Goal: Information Seeking & Learning: Learn about a topic

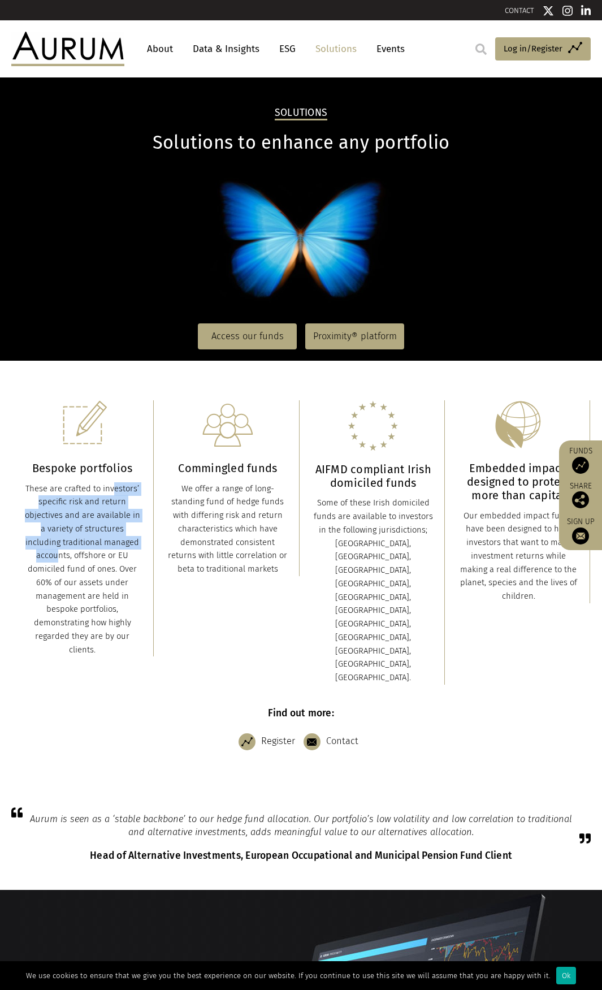
drag, startPoint x: 87, startPoint y: 491, endPoint x: 93, endPoint y: 546, distance: 55.8
click at [93, 546] on div "These are crafted to investors’ specific risk and return objectives and are ava…" at bounding box center [82, 569] width 119 height 175
drag, startPoint x: 100, startPoint y: 486, endPoint x: 109, endPoint y: 561, distance: 75.2
click at [109, 561] on div "These are crafted to investors’ specific risk and return objectives and are ava…" at bounding box center [82, 569] width 119 height 175
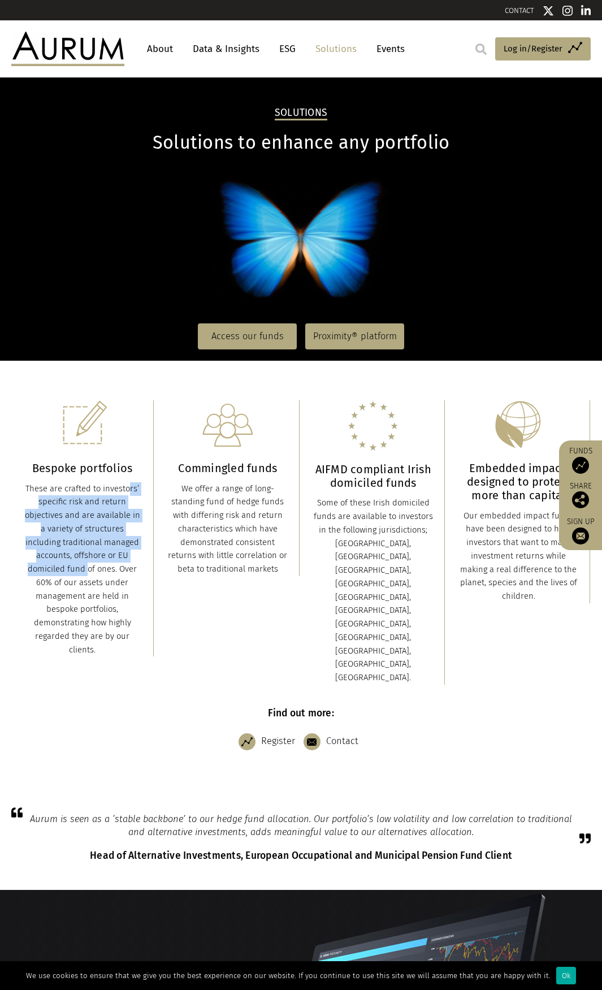
click at [109, 561] on div "These are crafted to investors’ specific risk and return objectives and are ava…" at bounding box center [82, 569] width 119 height 175
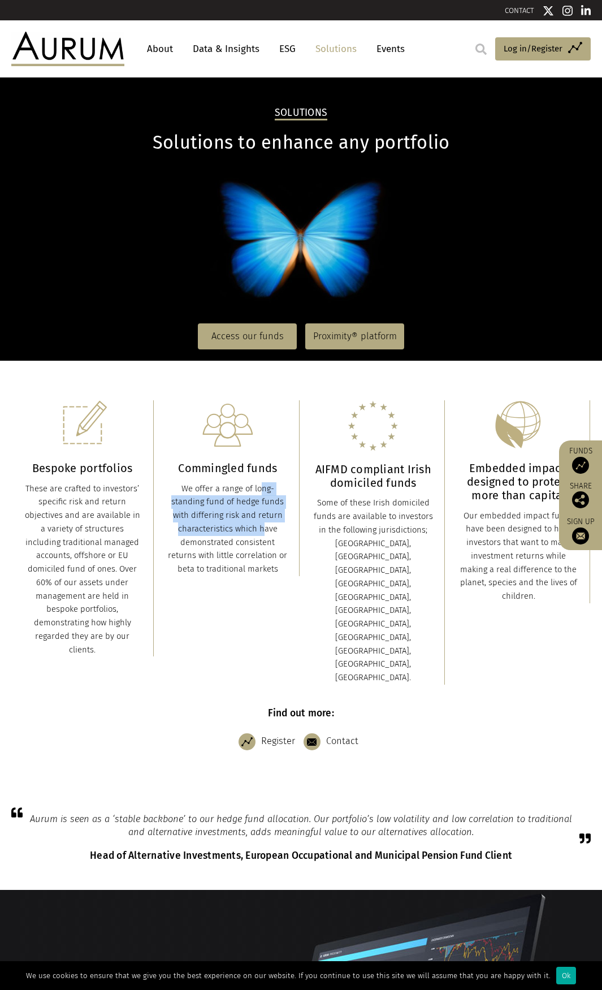
drag, startPoint x: 235, startPoint y: 490, endPoint x: 233, endPoint y: 534, distance: 44.1
click at [233, 534] on div "We offer a range of long-standing fund of hedge funds with differing risk and r…" at bounding box center [227, 529] width 119 height 94
click at [224, 501] on div "We offer a range of long-standing fund of hedge funds with differing risk and r…" at bounding box center [227, 529] width 119 height 94
drag, startPoint x: 224, startPoint y: 492, endPoint x: 226, endPoint y: 521, distance: 30.1
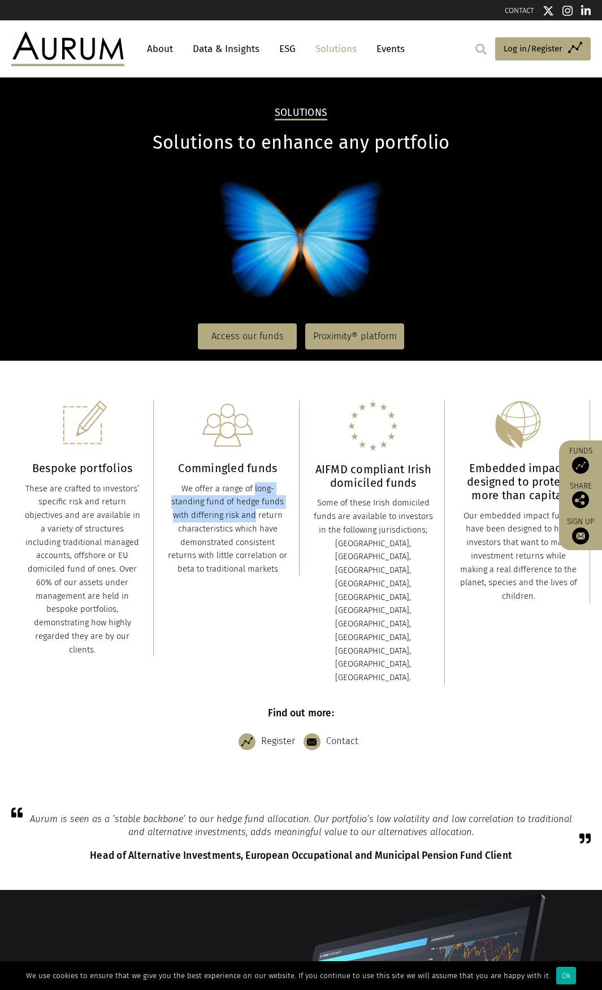
click at [226, 521] on div "We offer a range of long-standing fund of hedge funds with differing risk and r…" at bounding box center [227, 529] width 119 height 94
drag, startPoint x: 221, startPoint y: 490, endPoint x: 225, endPoint y: 549, distance: 59.0
click at [225, 549] on div "We offer a range of long-standing fund of hedge funds with differing risk and r…" at bounding box center [227, 529] width 119 height 94
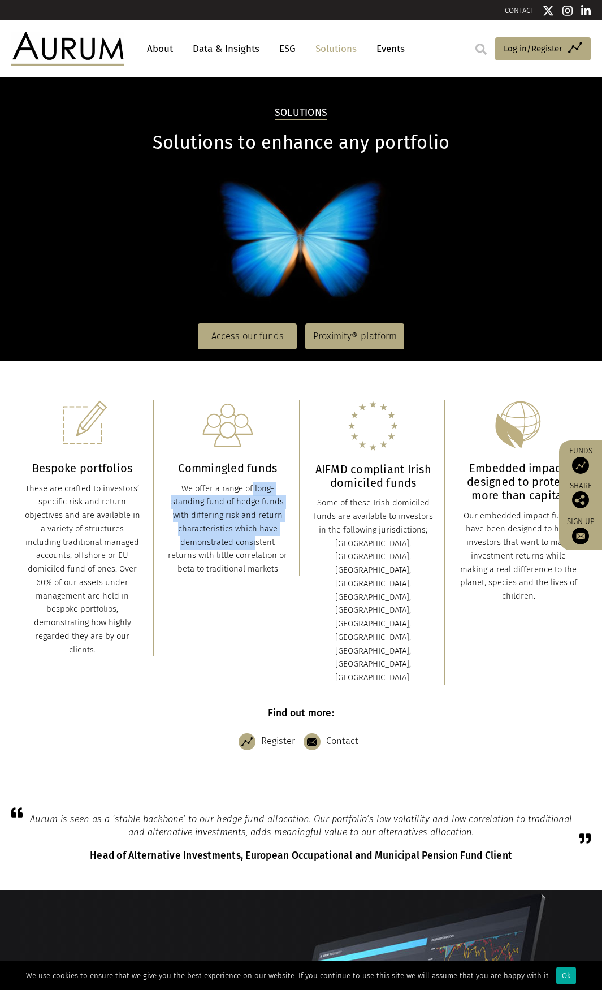
click at [222, 514] on div "We offer a range of long-standing fund of hedge funds with differing risk and r…" at bounding box center [227, 529] width 119 height 94
drag, startPoint x: 222, startPoint y: 492, endPoint x: 232, endPoint y: 547, distance: 56.4
click at [232, 547] on div "We offer a range of long-standing fund of hedge funds with differing risk and r…" at bounding box center [227, 529] width 119 height 94
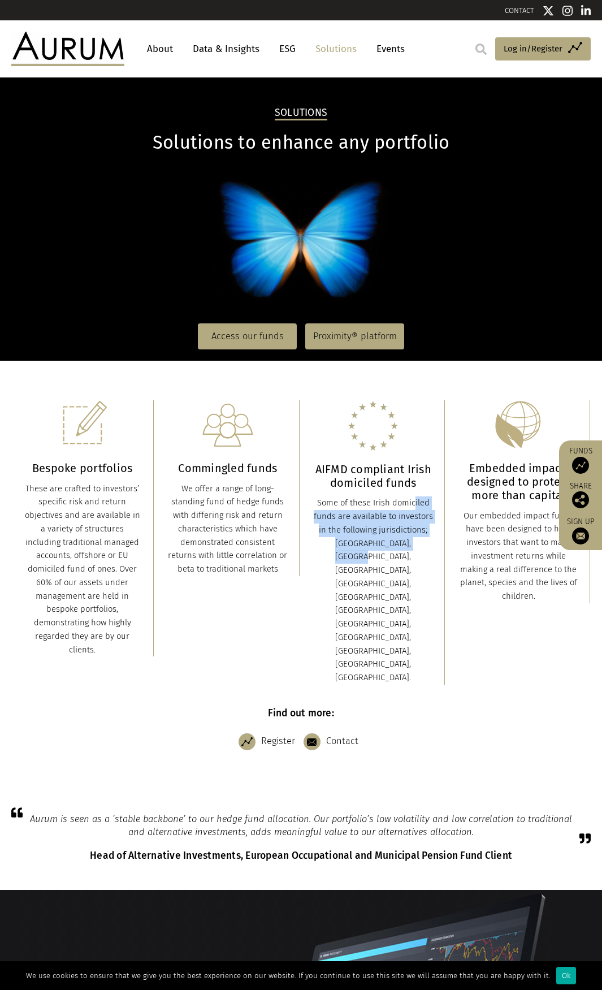
drag, startPoint x: 380, startPoint y: 501, endPoint x: 381, endPoint y: 546, distance: 45.8
click at [381, 546] on div "Some of these Irish domiciled funds are available to investors in the following…" at bounding box center [373, 591] width 119 height 188
click at [169, 50] on link "About" at bounding box center [159, 48] width 37 height 21
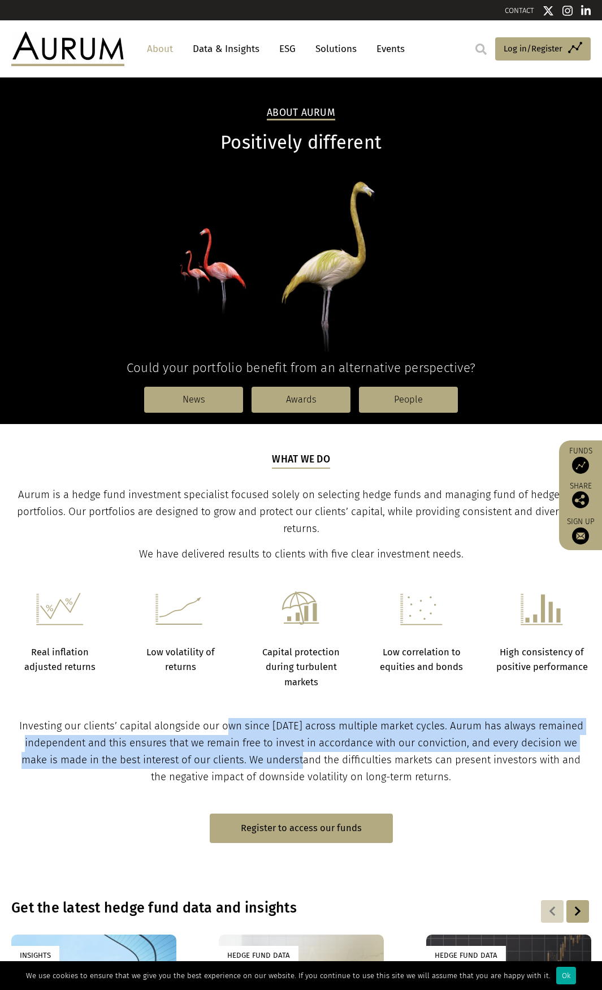
drag, startPoint x: 236, startPoint y: 727, endPoint x: 316, endPoint y: 762, distance: 86.6
click at [316, 762] on span "Investing our clients’ capital alongside our own since [DATE] across multiple m…" at bounding box center [301, 751] width 564 height 63
drag, startPoint x: 315, startPoint y: 732, endPoint x: 312, endPoint y: 764, distance: 31.9
click at [312, 764] on span "Investing our clients’ capital alongside our own since [DATE] across multiple m…" at bounding box center [301, 751] width 564 height 63
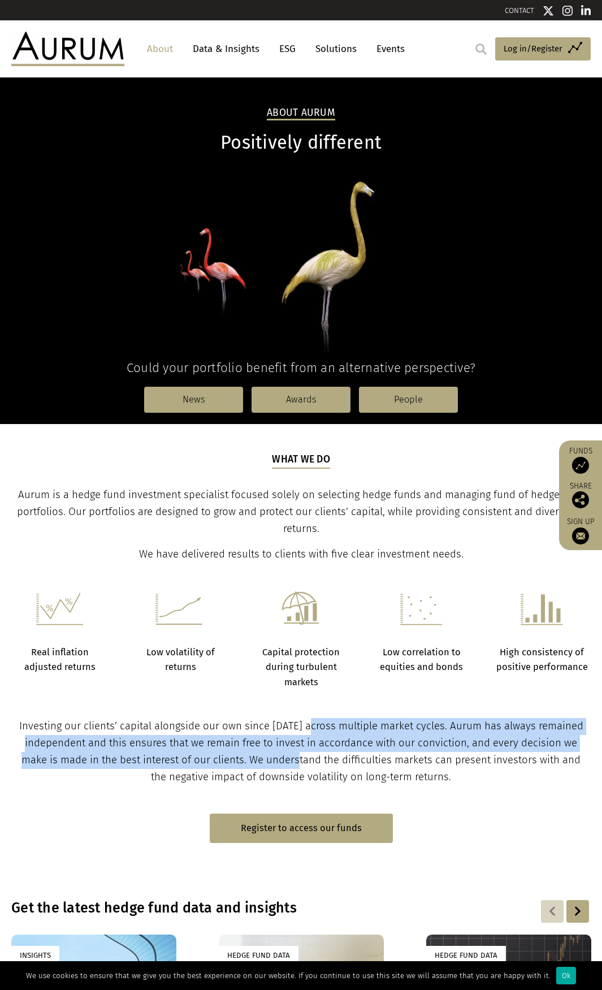
click at [312, 764] on span "Investing our clients’ capital alongside our own since [DATE] across multiple m…" at bounding box center [301, 751] width 564 height 63
drag, startPoint x: 307, startPoint y: 726, endPoint x: 307, endPoint y: 760, distance: 34.5
click at [307, 760] on span "Investing our clients’ capital alongside our own since [DATE] across multiple m…" at bounding box center [301, 751] width 564 height 63
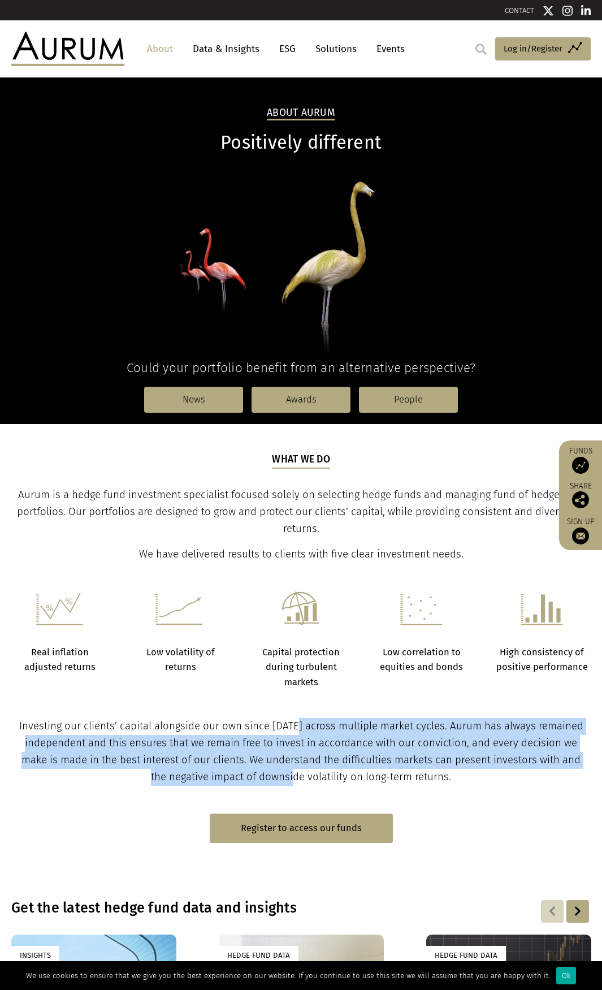
drag, startPoint x: 301, startPoint y: 728, endPoint x: 303, endPoint y: 772, distance: 44.1
click at [303, 772] on span "Investing our clients’ capital alongside our own since [DATE] across multiple m…" at bounding box center [301, 751] width 564 height 63
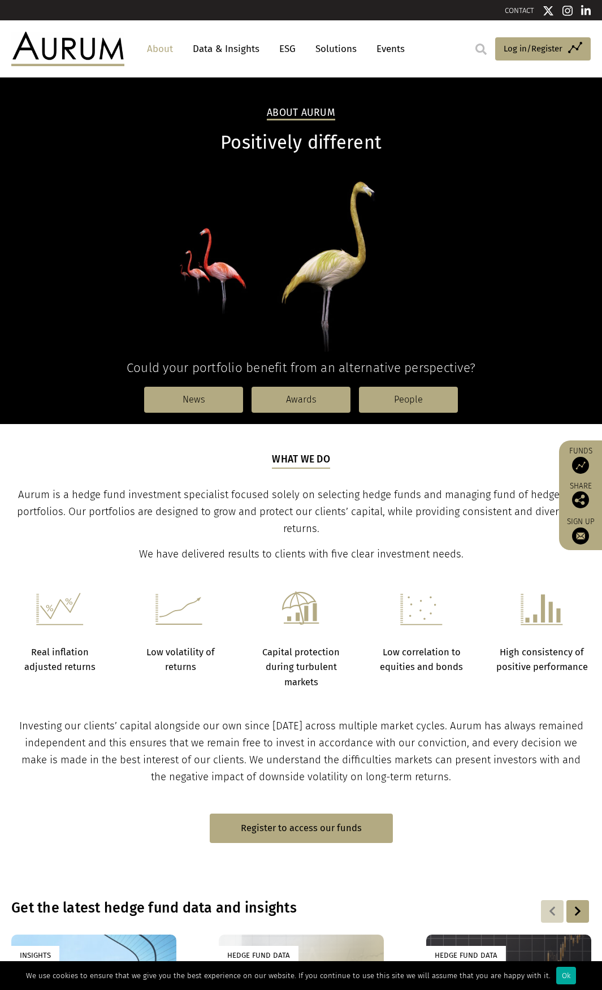
click at [298, 730] on span "Investing our clients’ capital alongside our own since [DATE] across multiple m…" at bounding box center [301, 751] width 564 height 63
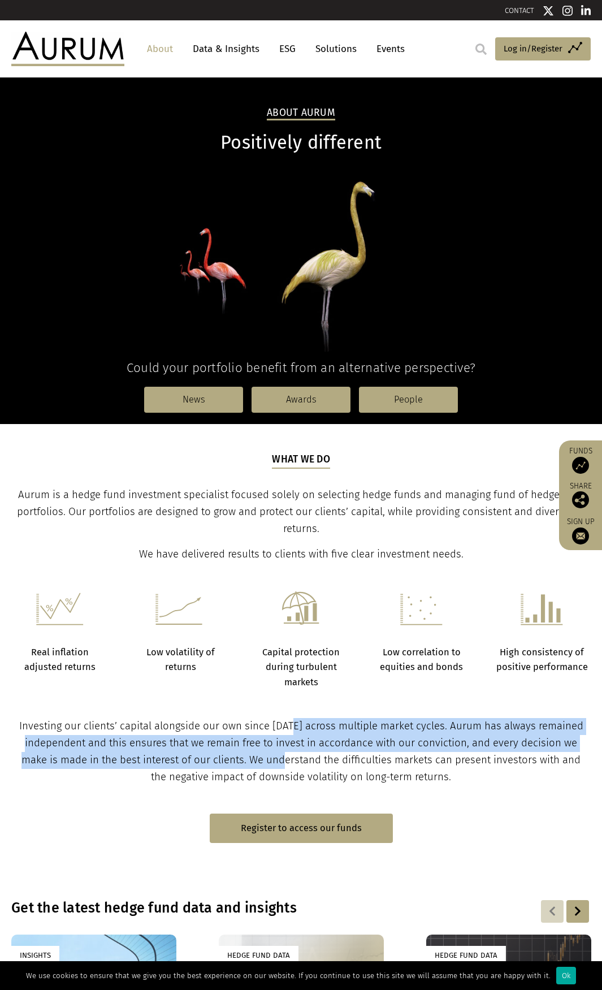
drag, startPoint x: 296, startPoint y: 726, endPoint x: 297, endPoint y: 758, distance: 32.8
click at [297, 758] on span "Investing our clients’ capital alongside our own since [DATE] across multiple m…" at bounding box center [301, 751] width 564 height 63
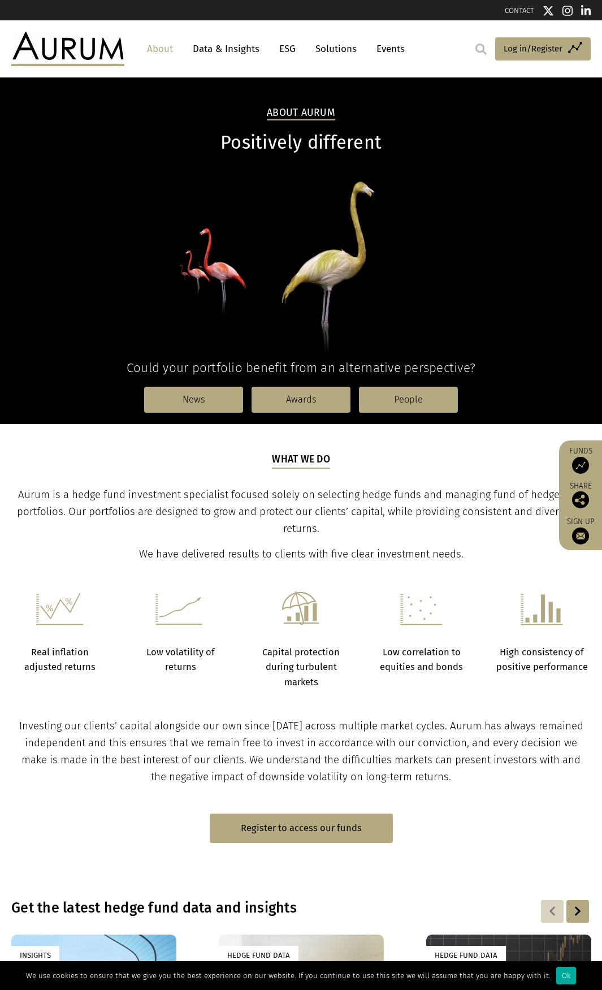
click at [297, 732] on span "Investing our clients’ capital alongside our own since [DATE] across multiple m…" at bounding box center [301, 751] width 564 height 63
